Goal: Transaction & Acquisition: Book appointment/travel/reservation

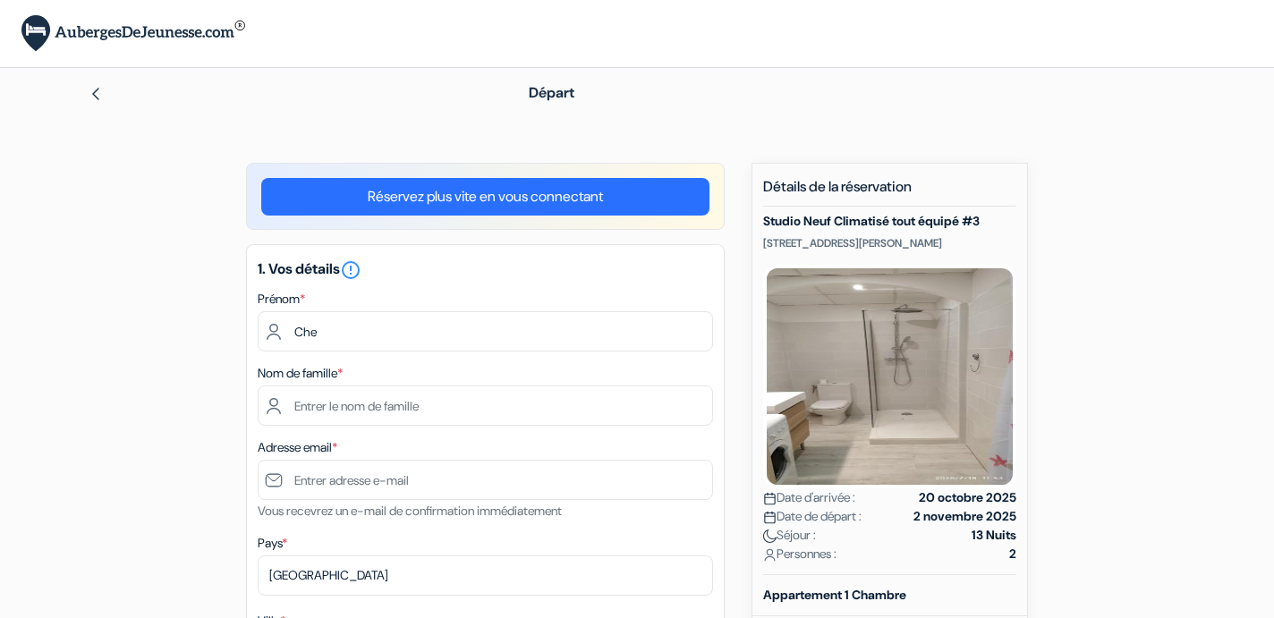
type input "[PERSON_NAME]"
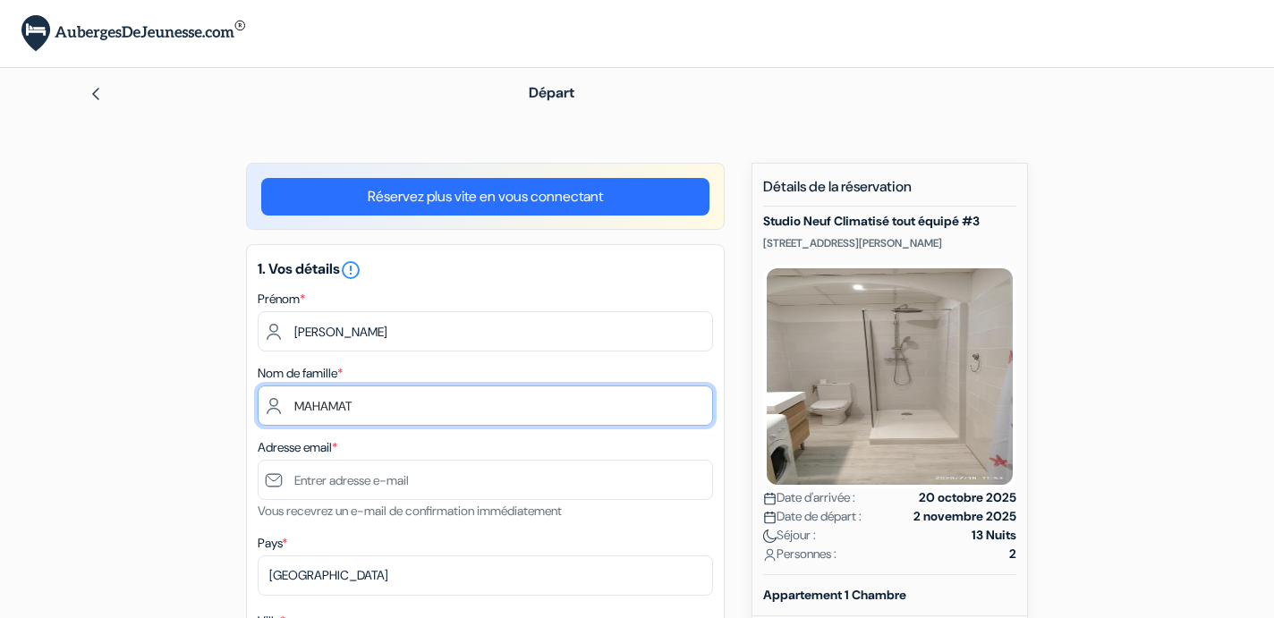
type input "MAHAMAT"
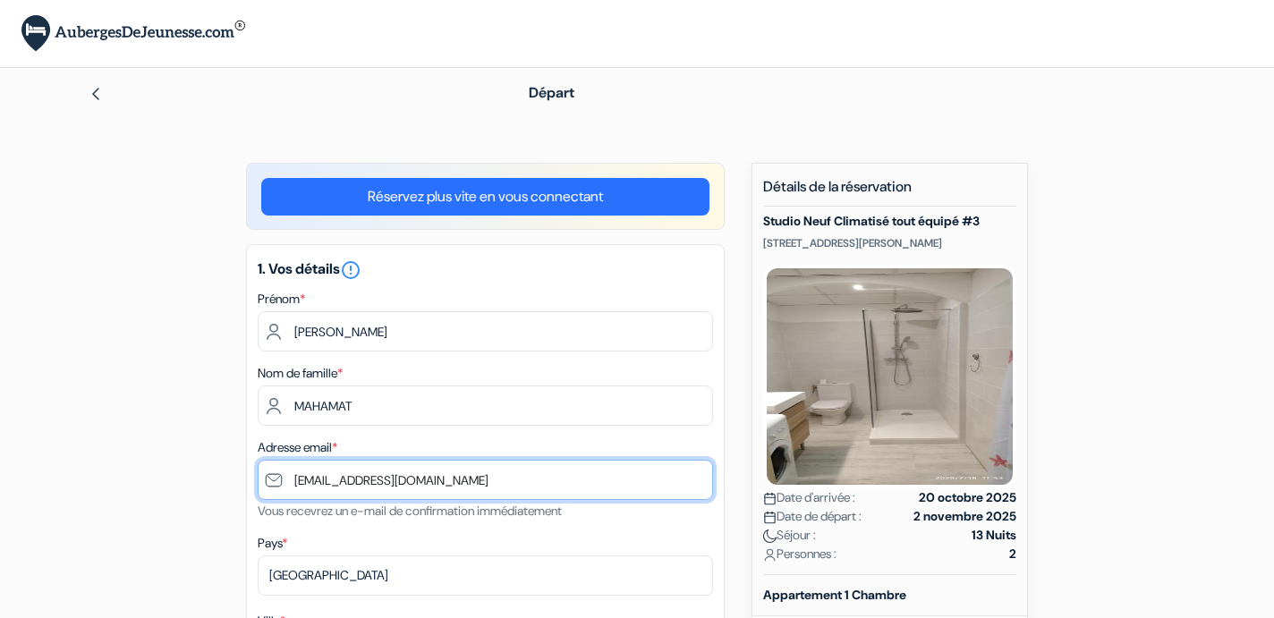
type input "[EMAIL_ADDRESS][DOMAIN_NAME]"
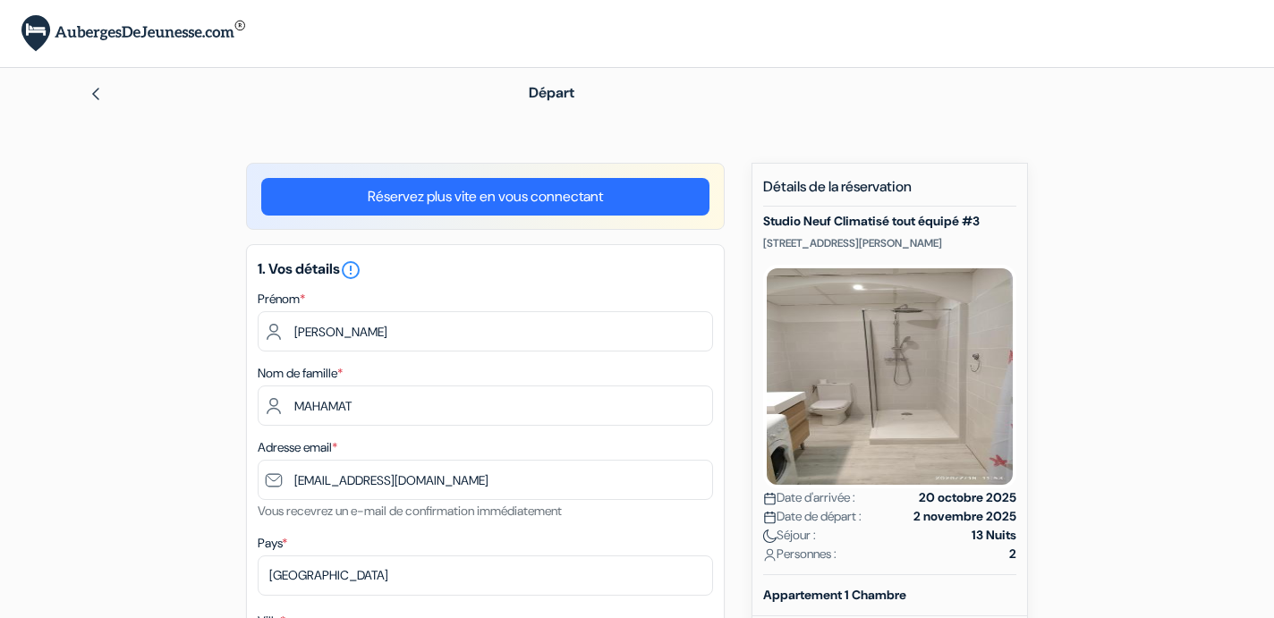
type input "70 05 69 85"
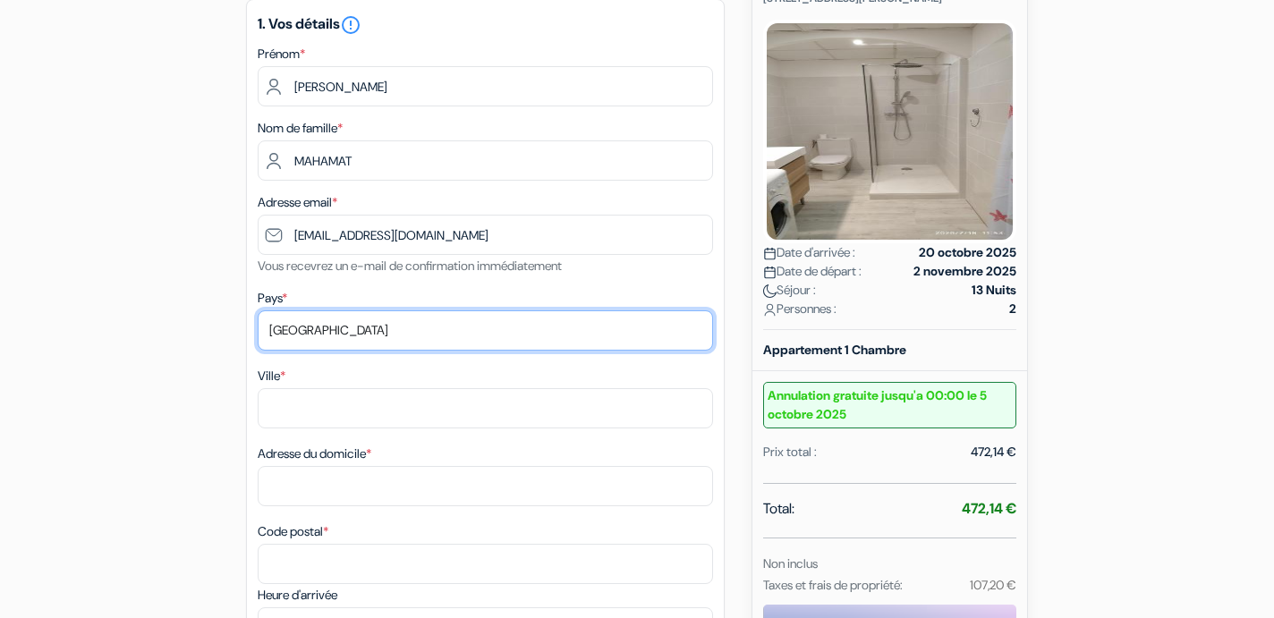
scroll to position [246, 0]
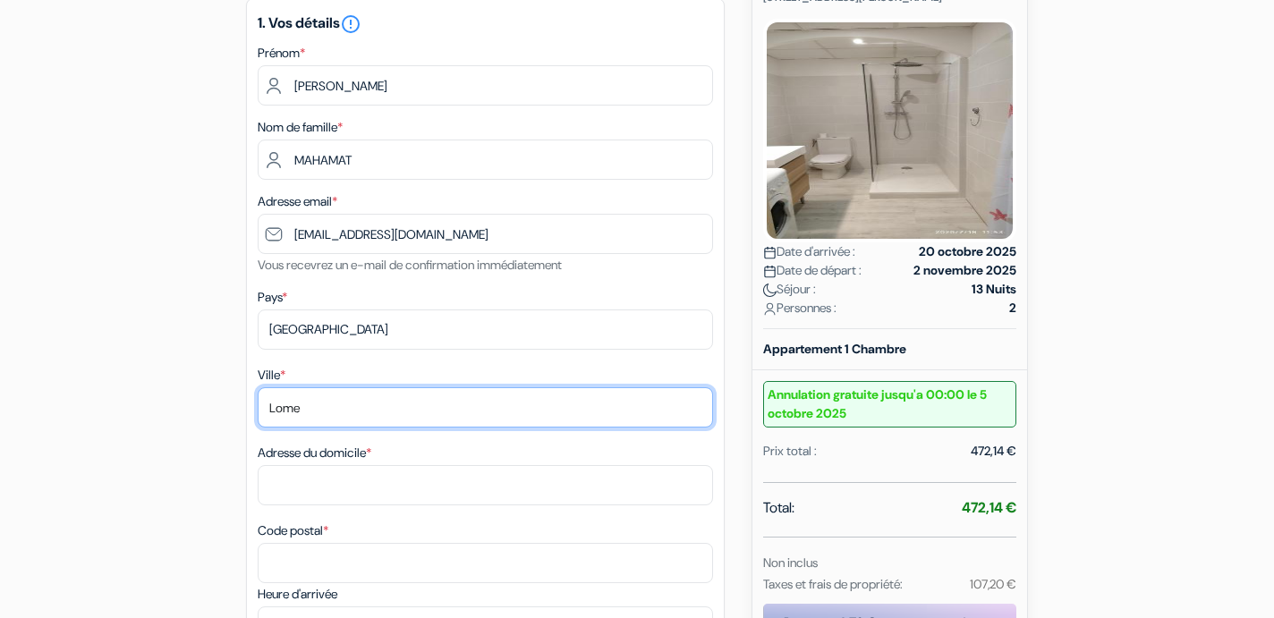
type input "Lome"
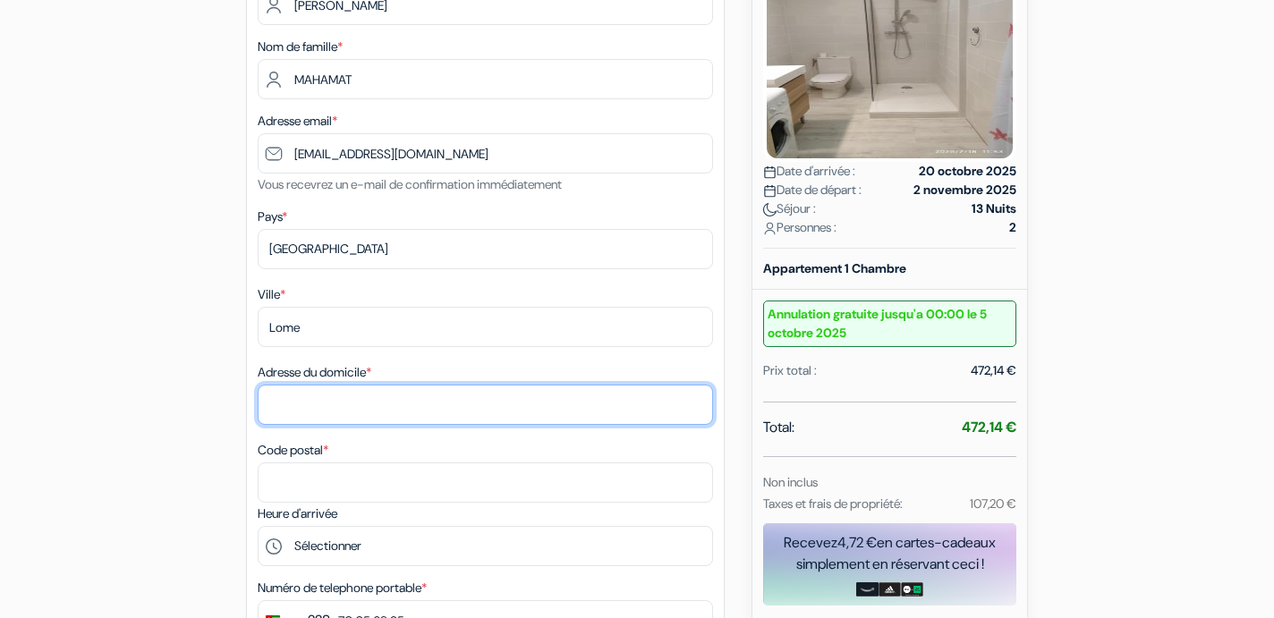
scroll to position [345, 0]
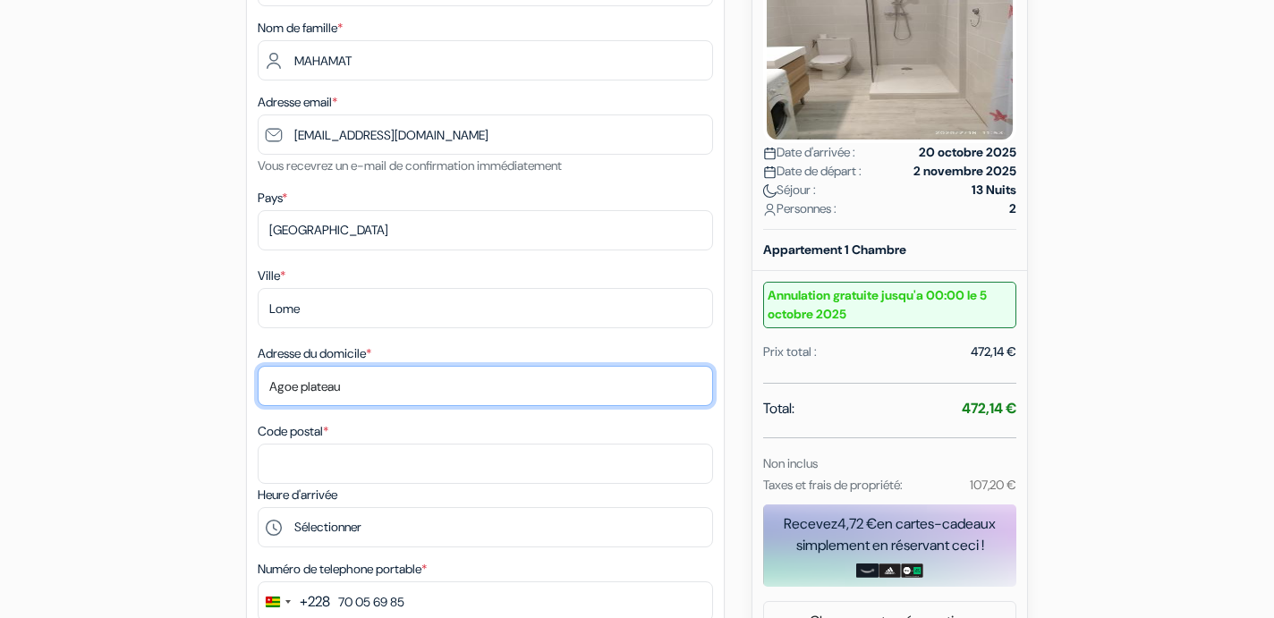
type input "Agoe plateau"
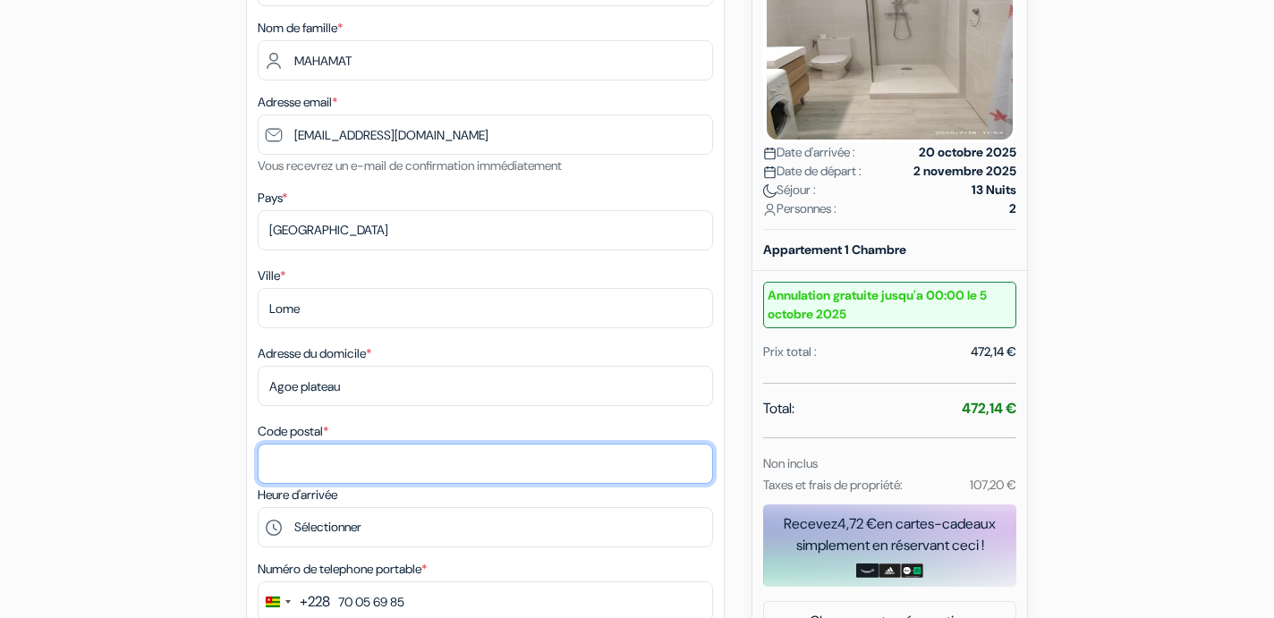
type input "-"
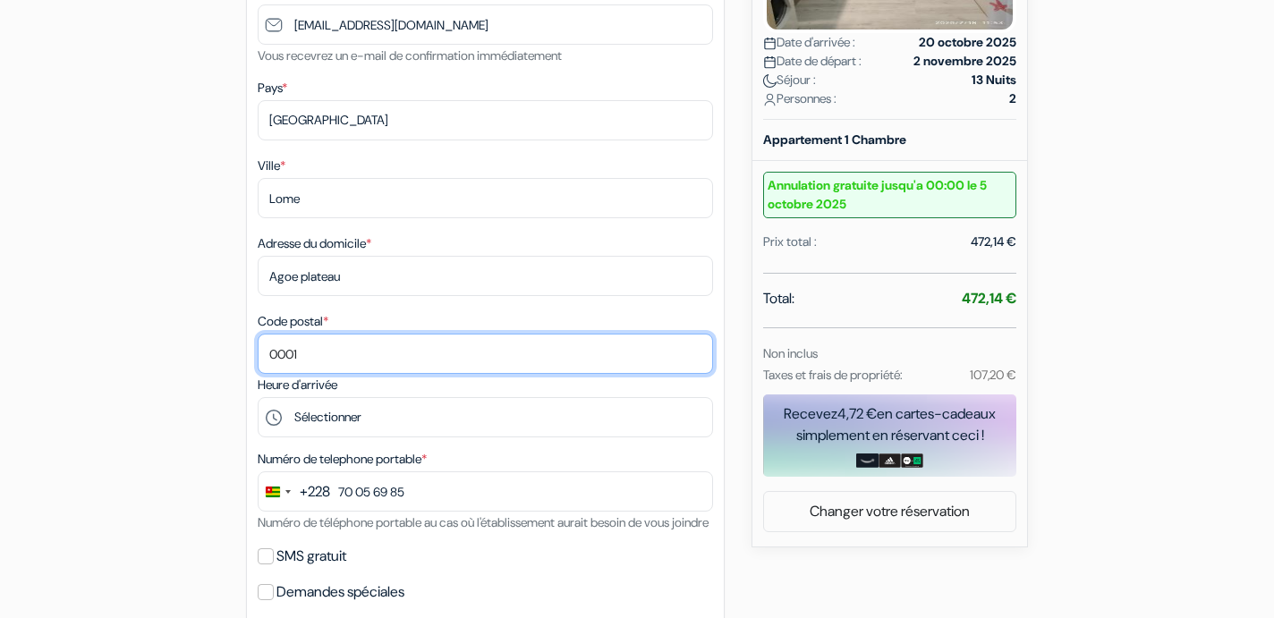
scroll to position [483, 0]
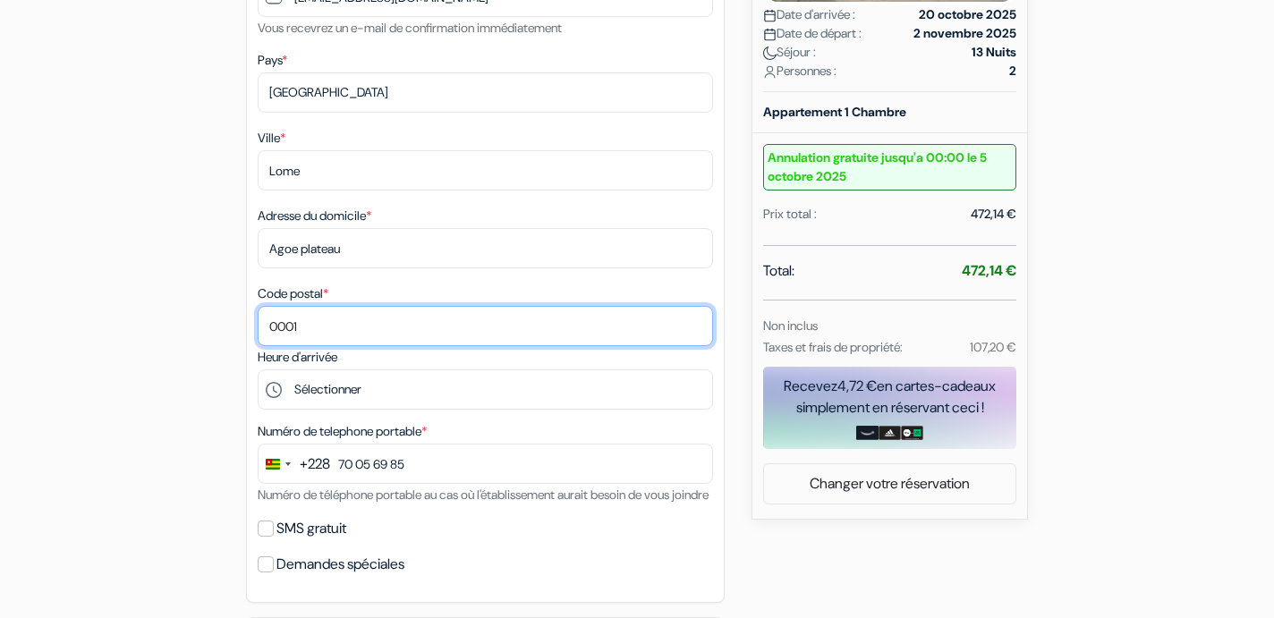
type input "0001"
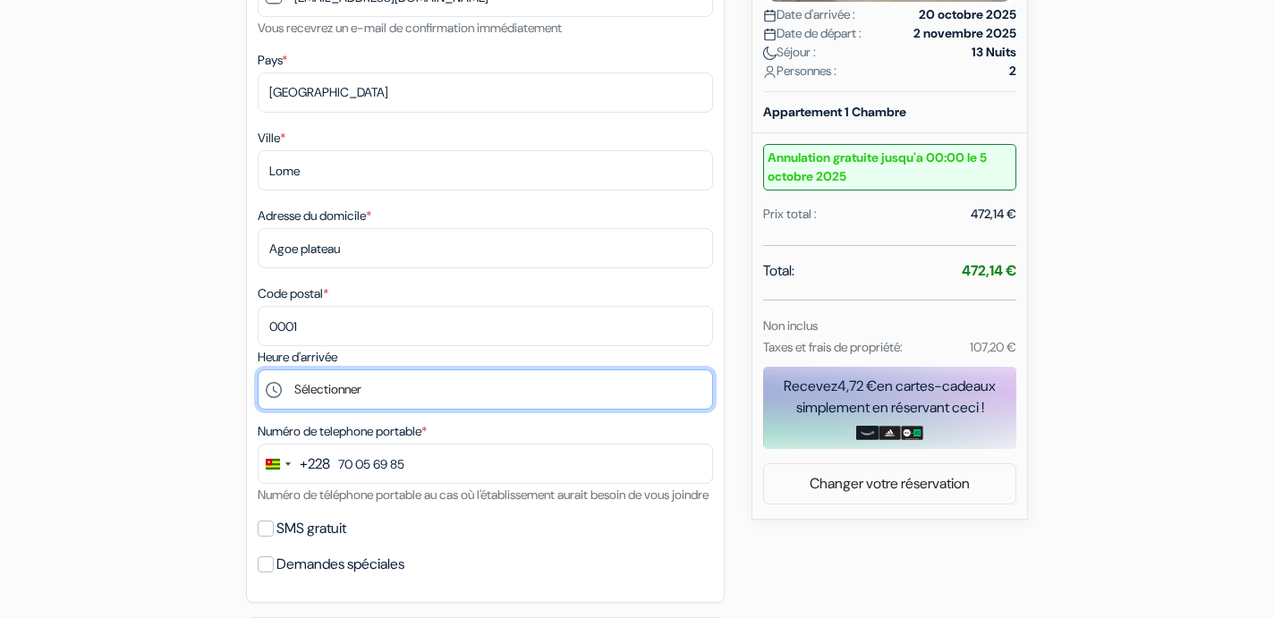
select select "16"
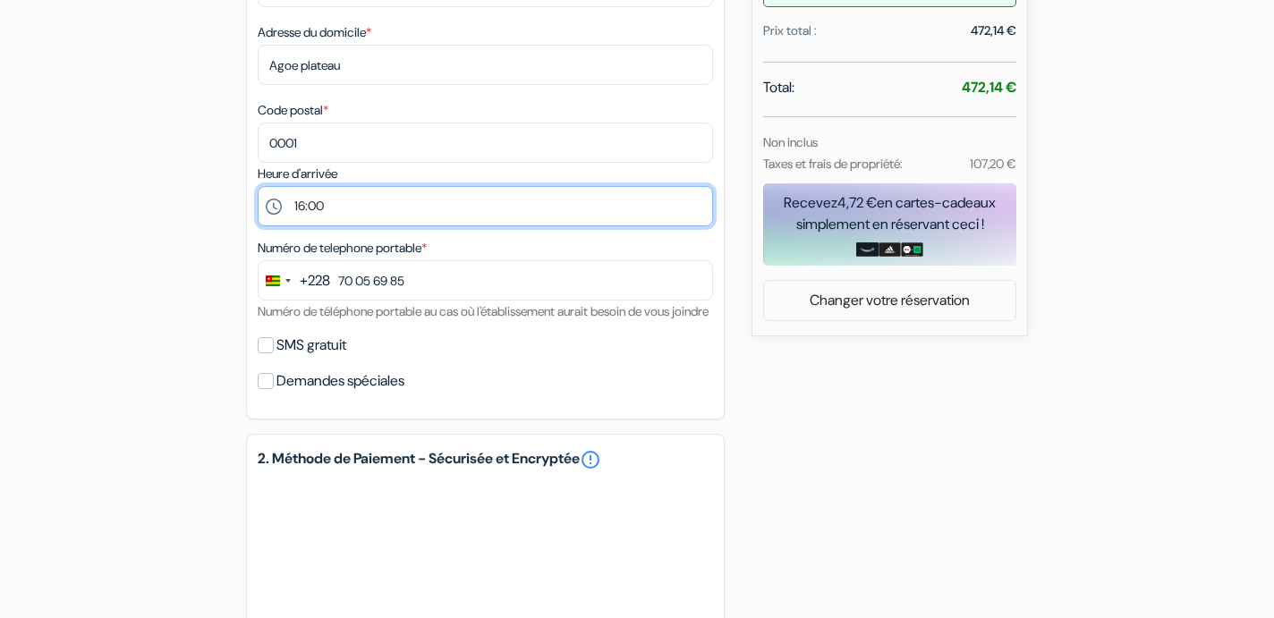
scroll to position [669, 0]
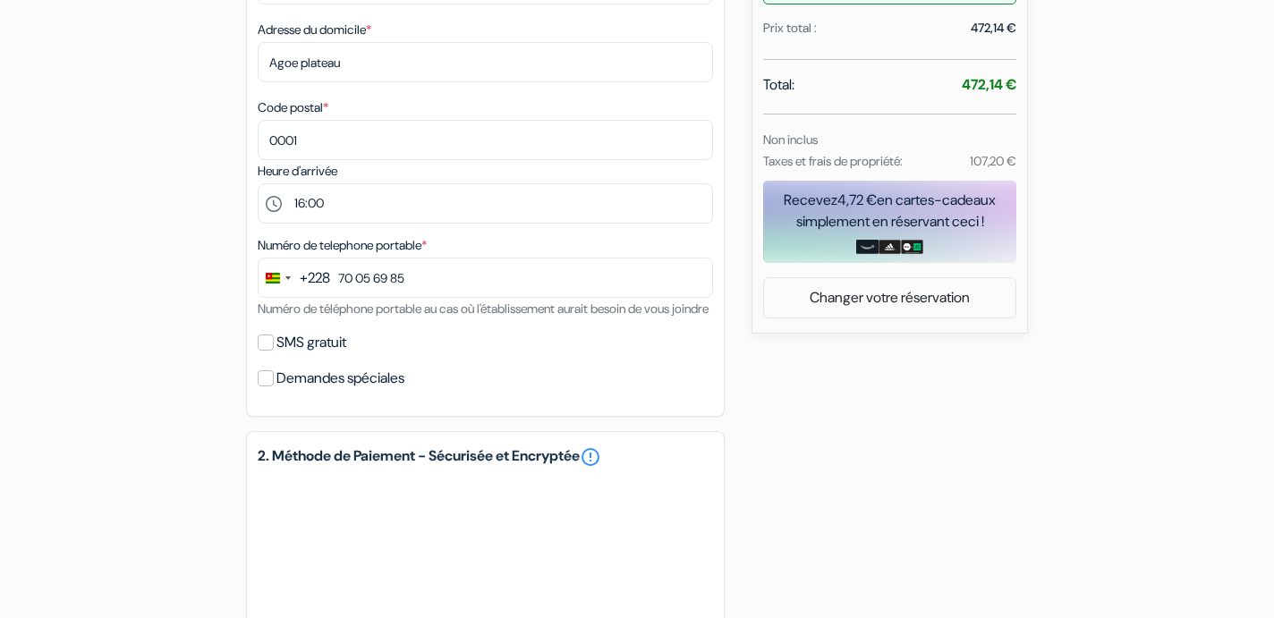
click at [259, 351] on input "SMS gratuit" at bounding box center [266, 343] width 16 height 16
checkbox input "true"
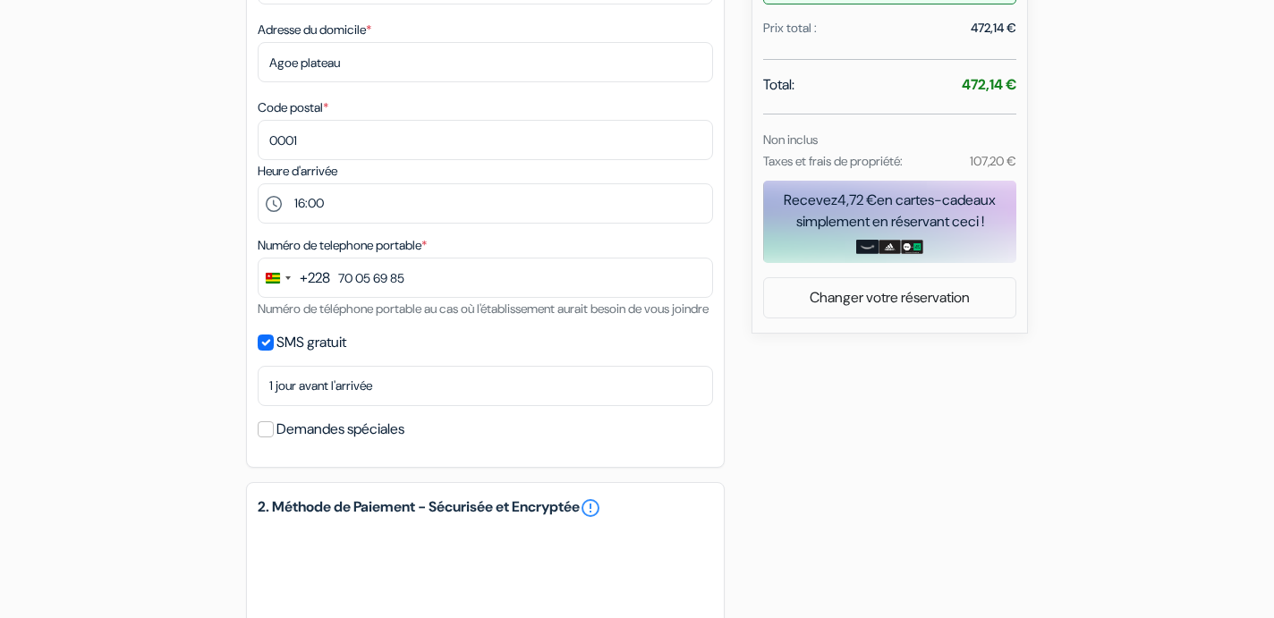
click at [262, 437] on input "Demandes spéciales" at bounding box center [266, 429] width 16 height 16
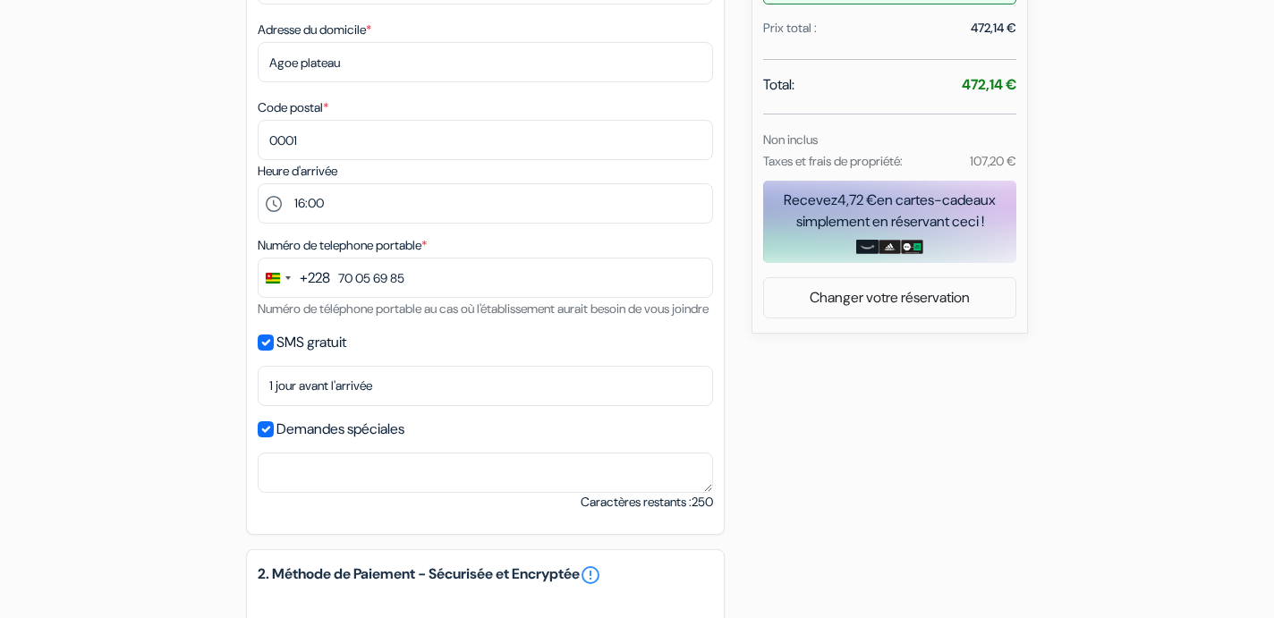
click at [262, 437] on input "Demandes spéciales" at bounding box center [266, 429] width 16 height 16
checkbox input "false"
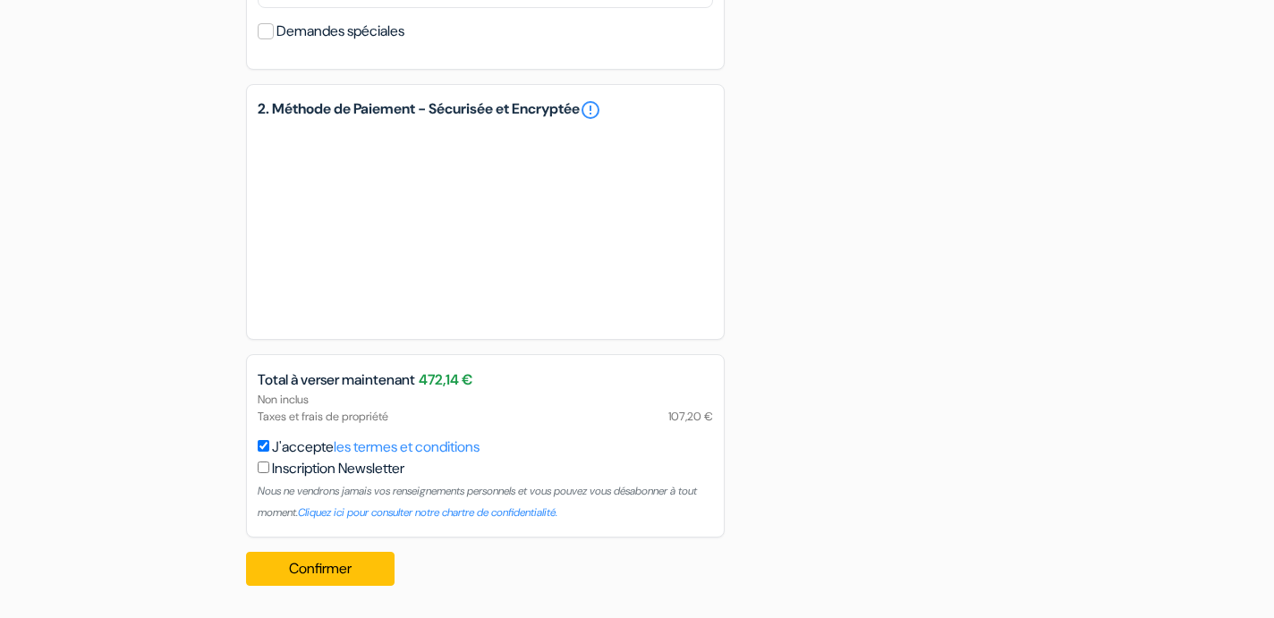
scroll to position [1088, 0]
click at [344, 568] on button "Confirmer Loading..." at bounding box center [320, 569] width 148 height 34
click at [284, 559] on button "Confirmer Loading..." at bounding box center [320, 569] width 148 height 34
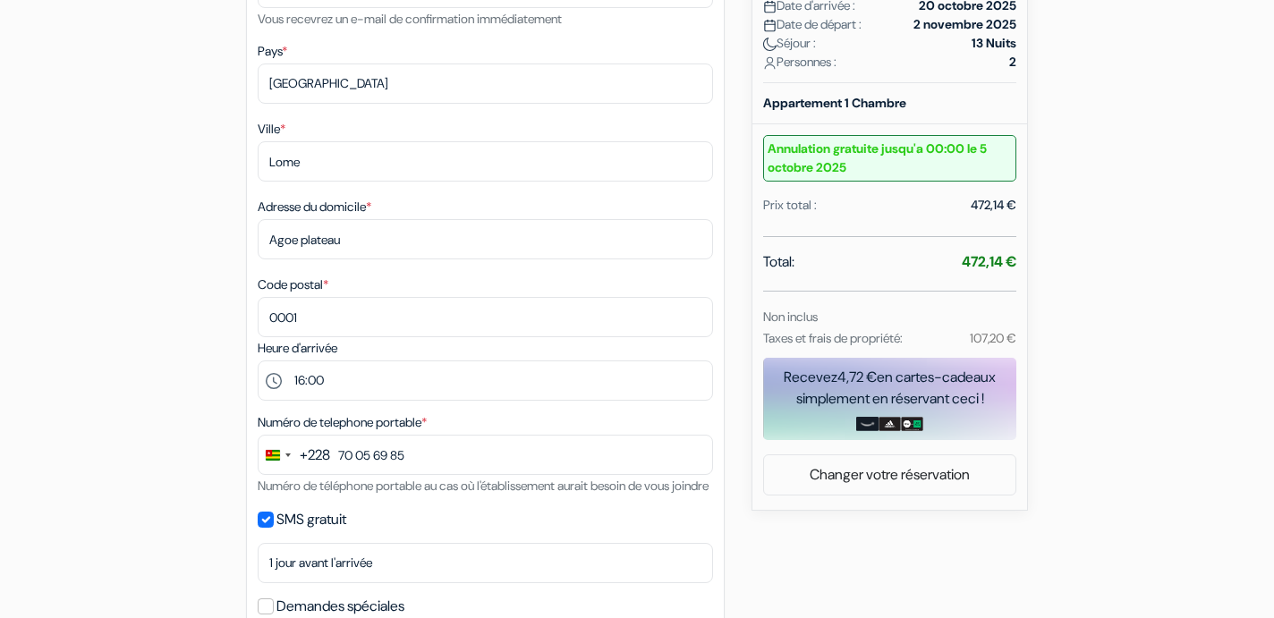
scroll to position [476, 0]
